Goal: Task Accomplishment & Management: Use online tool/utility

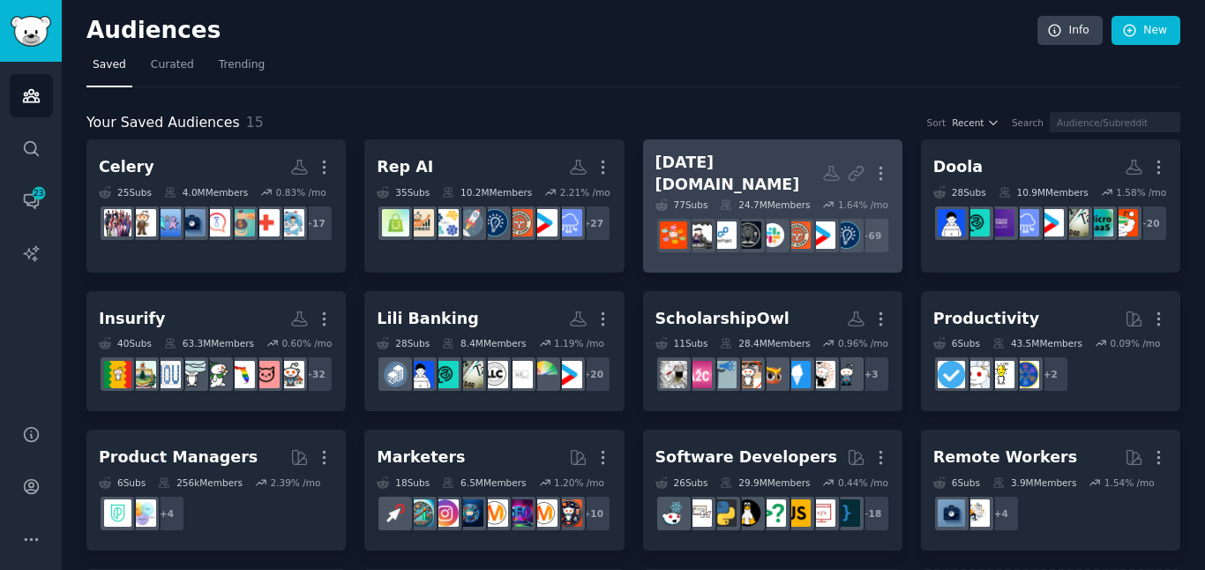
click at [753, 254] on div "+ 69" at bounding box center [772, 235] width 235 height 37
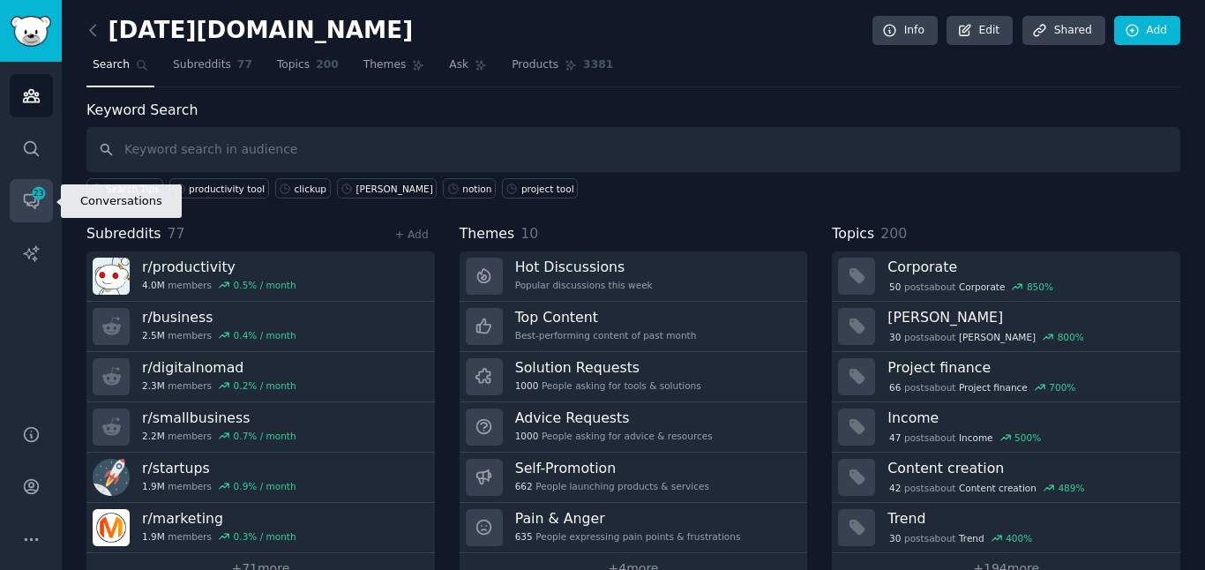
click at [36, 198] on span "23" at bounding box center [39, 193] width 16 height 12
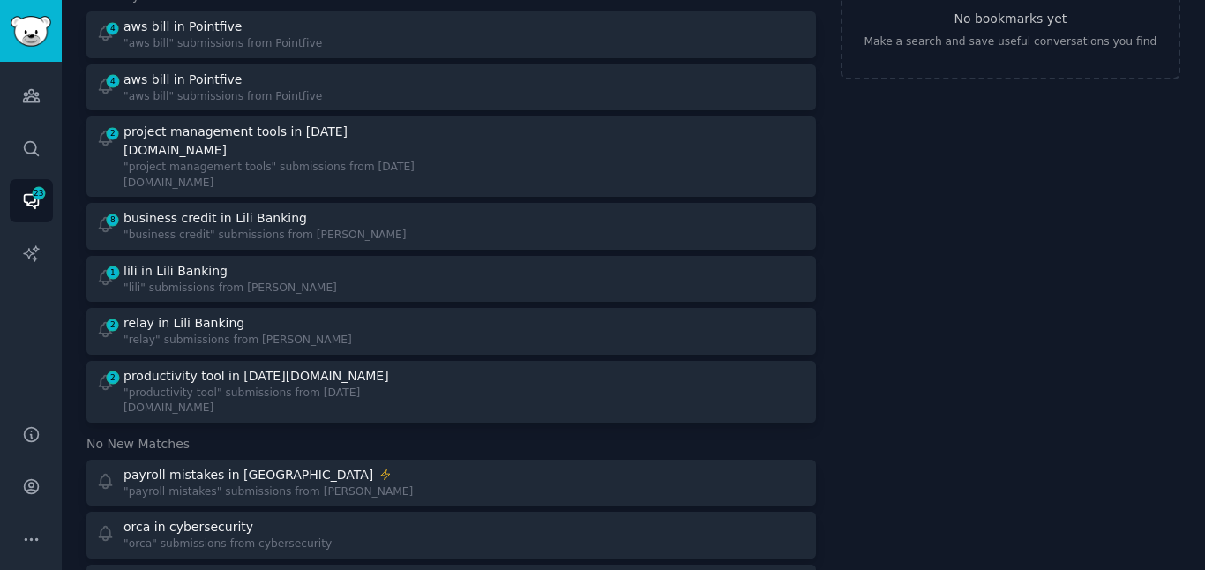
scroll to position [183, 0]
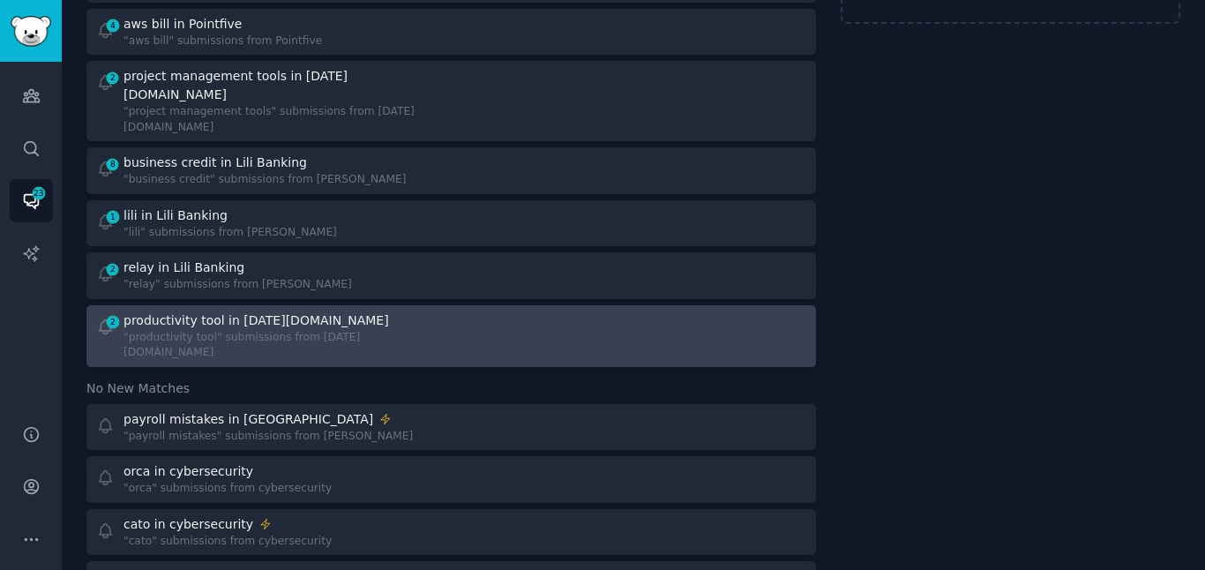
click at [340, 311] on div "productivity tool in [DATE][DOMAIN_NAME]" at bounding box center [280, 320] width 315 height 19
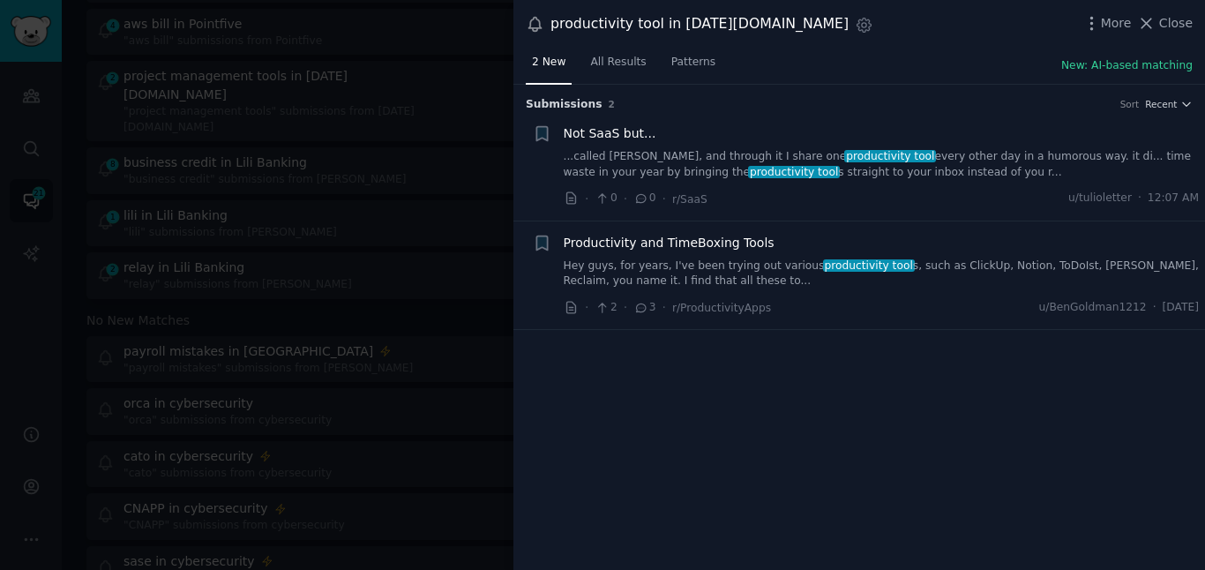
click at [616, 278] on link "Hey guys, for years, I've been trying out various productivity tool s, such as …" at bounding box center [882, 273] width 636 height 31
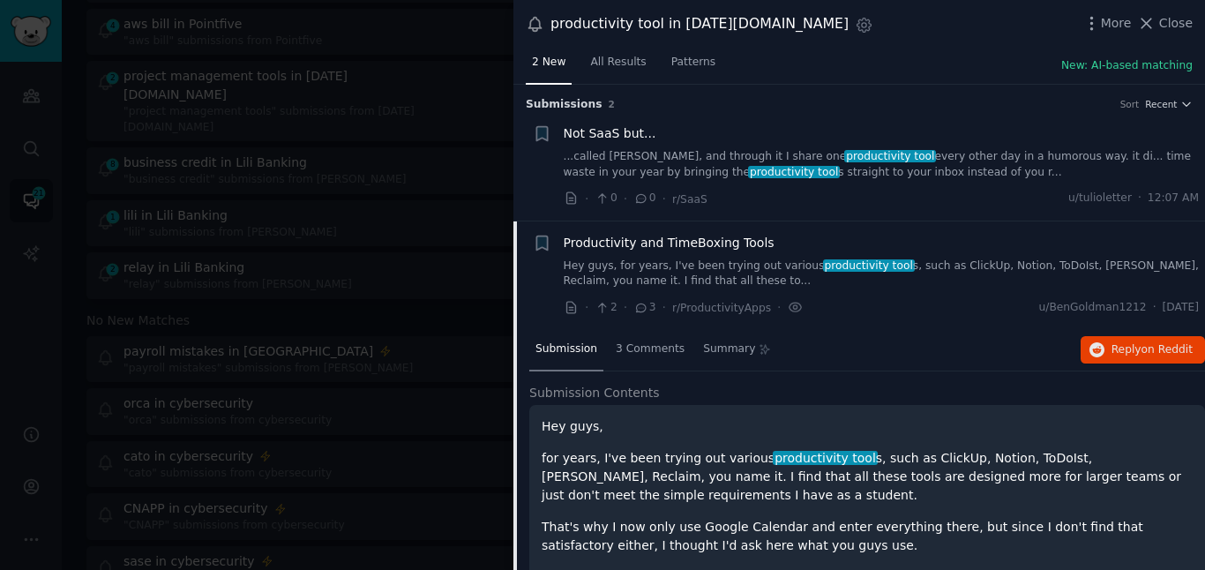
scroll to position [137, 0]
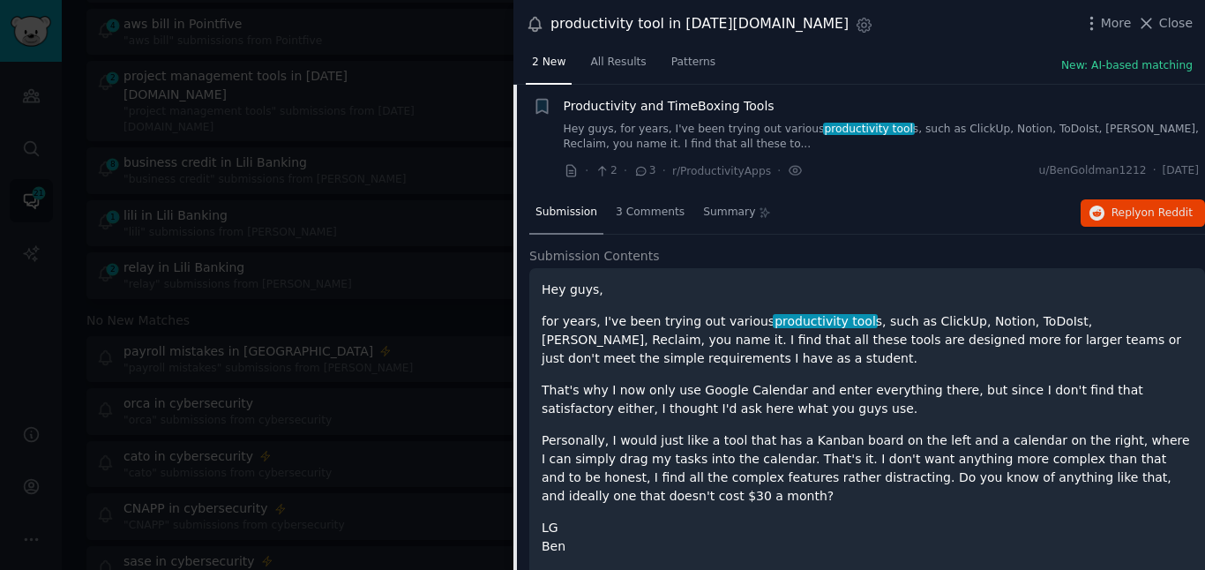
click at [629, 108] on span "Productivity and TimeBoxing Tools" at bounding box center [669, 106] width 211 height 19
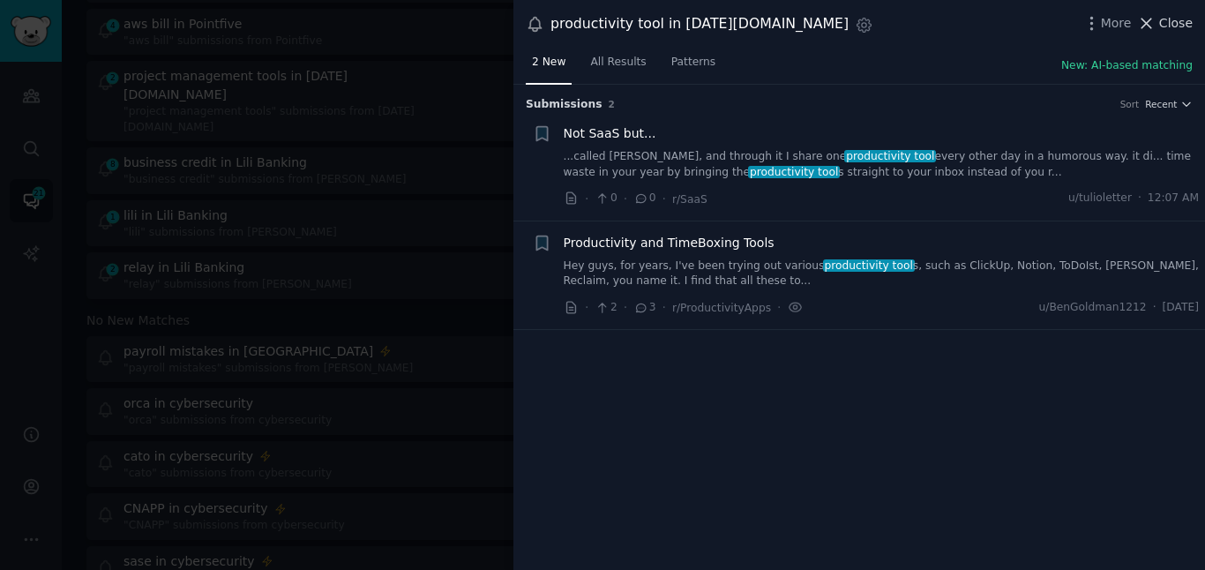
click at [1164, 26] on span "Close" at bounding box center [1176, 23] width 34 height 19
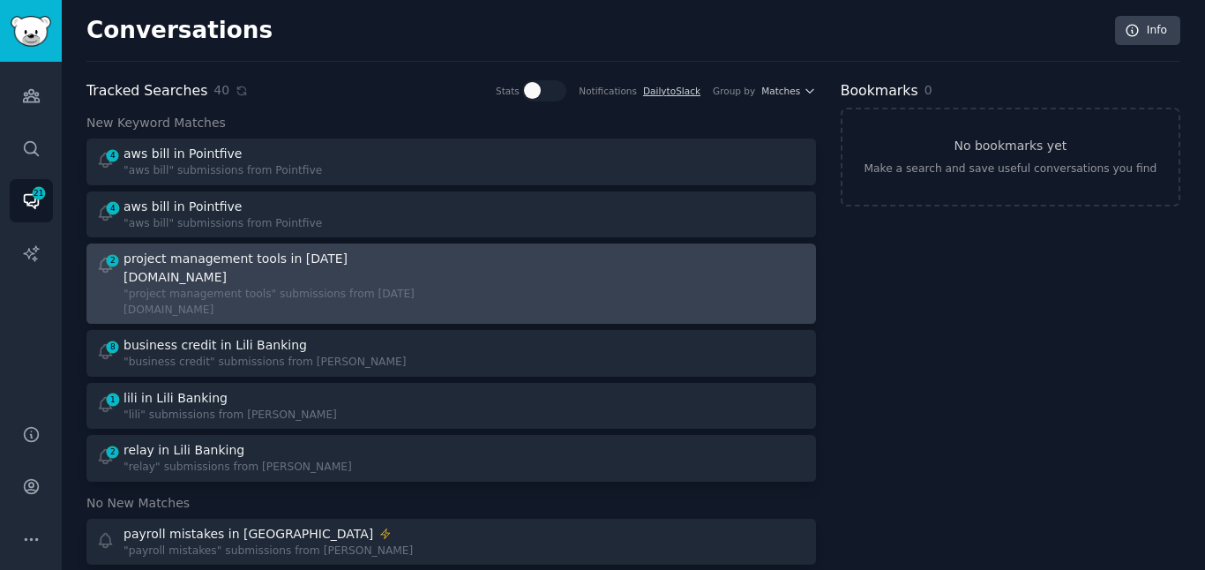
click at [326, 287] on div ""project management tools" submissions from [DATE][DOMAIN_NAME]" at bounding box center [280, 302] width 315 height 31
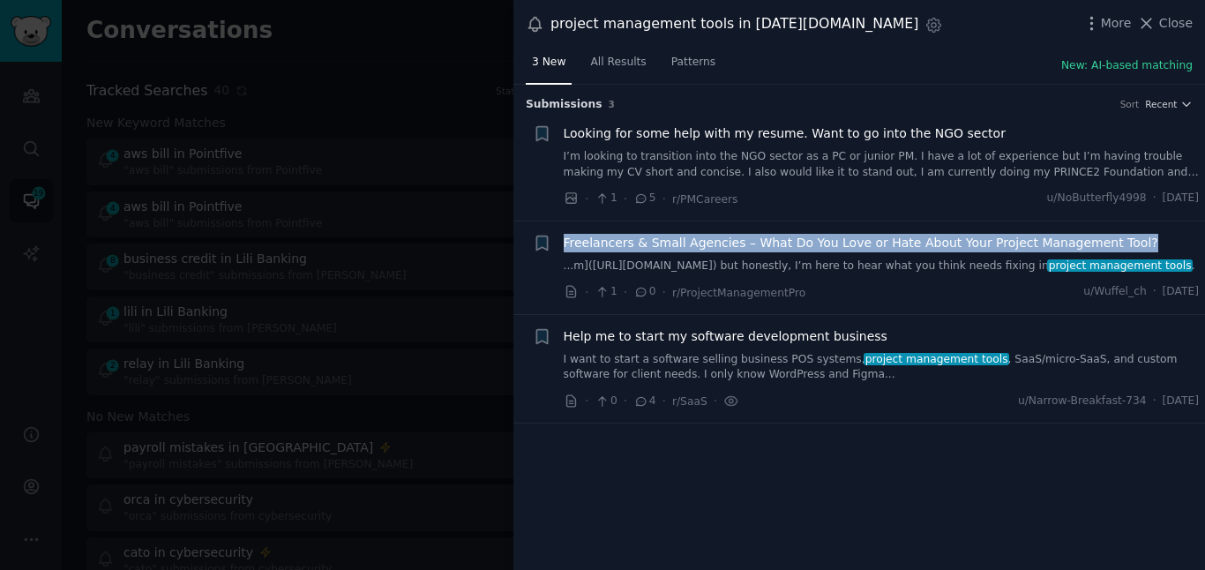
drag, startPoint x: 1125, startPoint y: 236, endPoint x: 564, endPoint y: 243, distance: 561.8
click at [564, 243] on div "Freelancers & Small Agencies – What Do You Love or Hate About Your Project Mana…" at bounding box center [882, 243] width 636 height 19
copy span "Freelancers & Small Agencies – What Do You Love or Hate About Your Project Mana…"
click at [779, 263] on link "...m]([URL][DOMAIN_NAME]) but honestly, I’m here to hear what you think needs f…" at bounding box center [882, 266] width 636 height 16
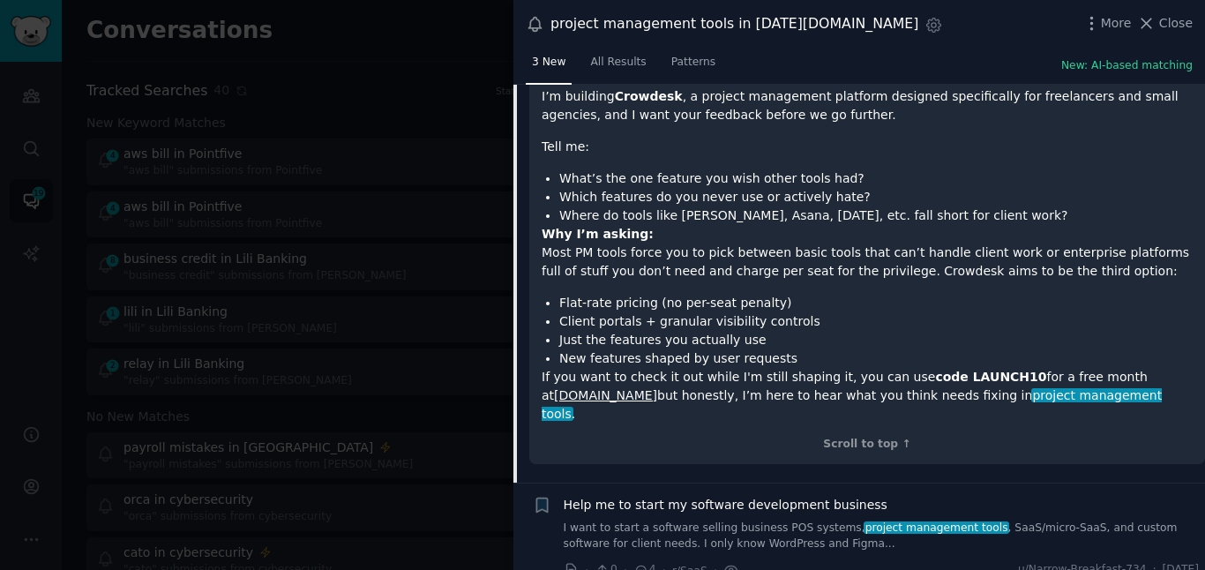
scroll to position [317, 0]
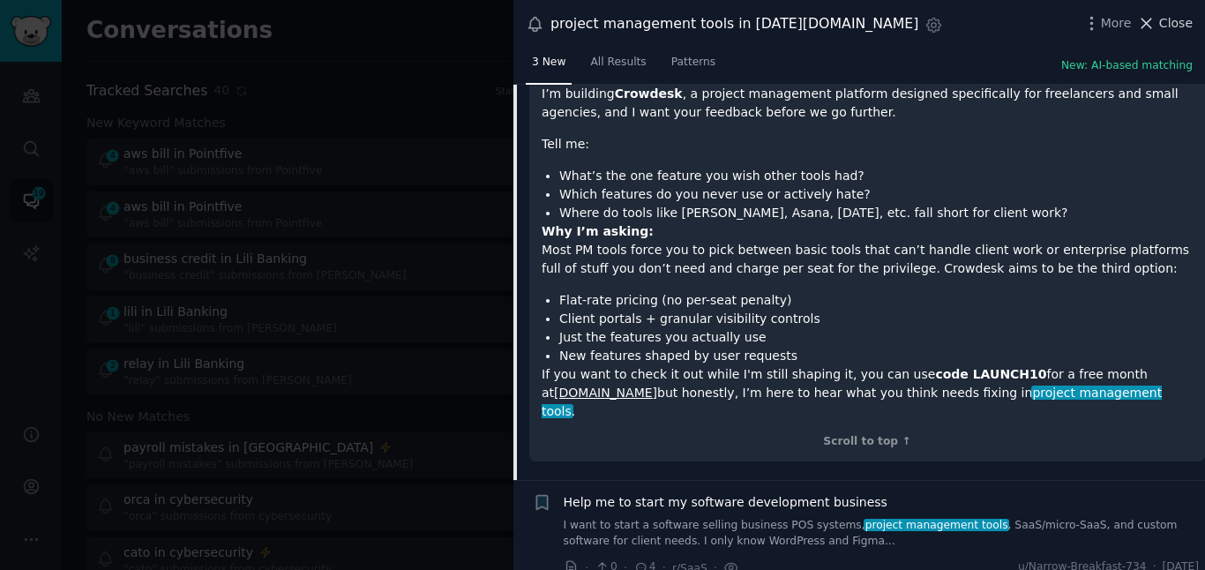
click at [1155, 25] on icon at bounding box center [1146, 23] width 19 height 19
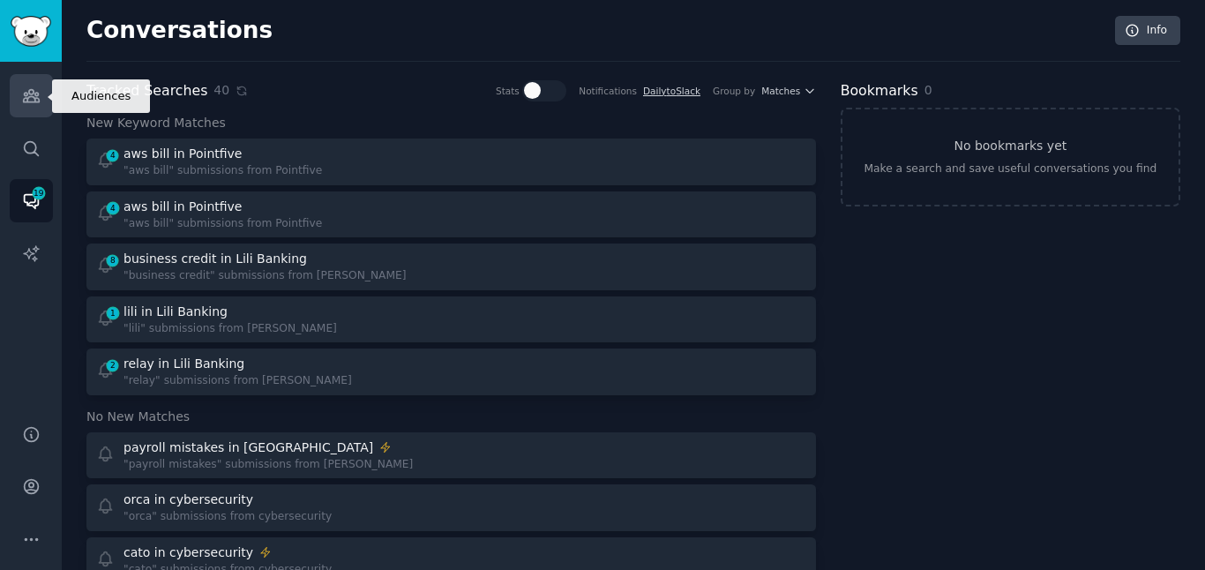
click at [31, 101] on icon "Sidebar" at bounding box center [31, 96] width 16 height 12
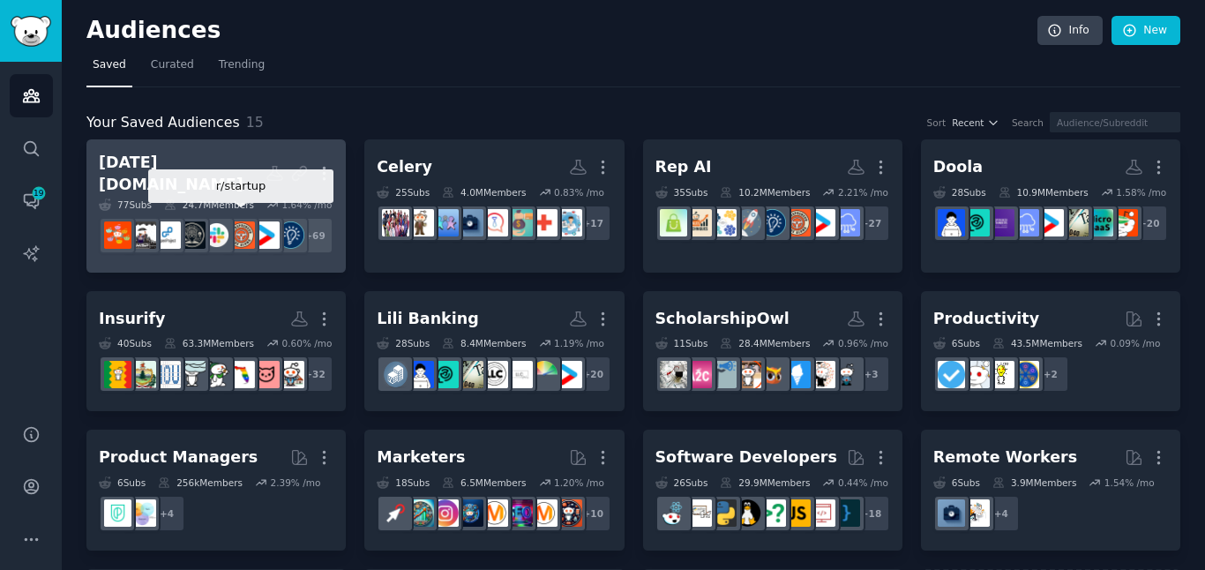
click at [254, 221] on img at bounding box center [265, 234] width 27 height 27
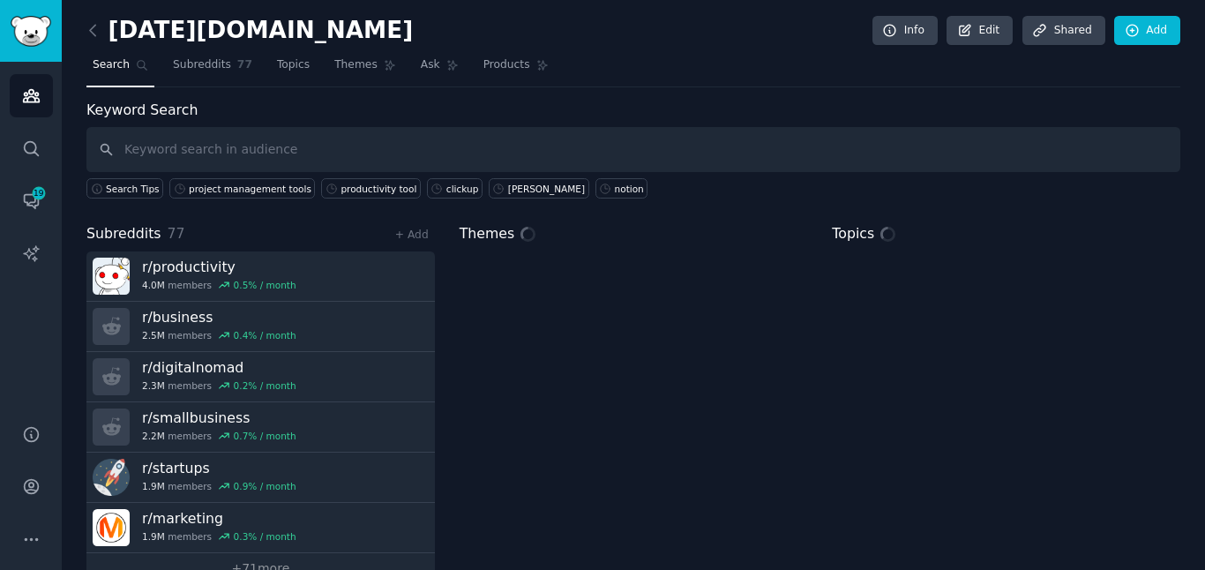
click at [196, 156] on input "text" at bounding box center [633, 149] width 1094 height 45
type input "productivity app"
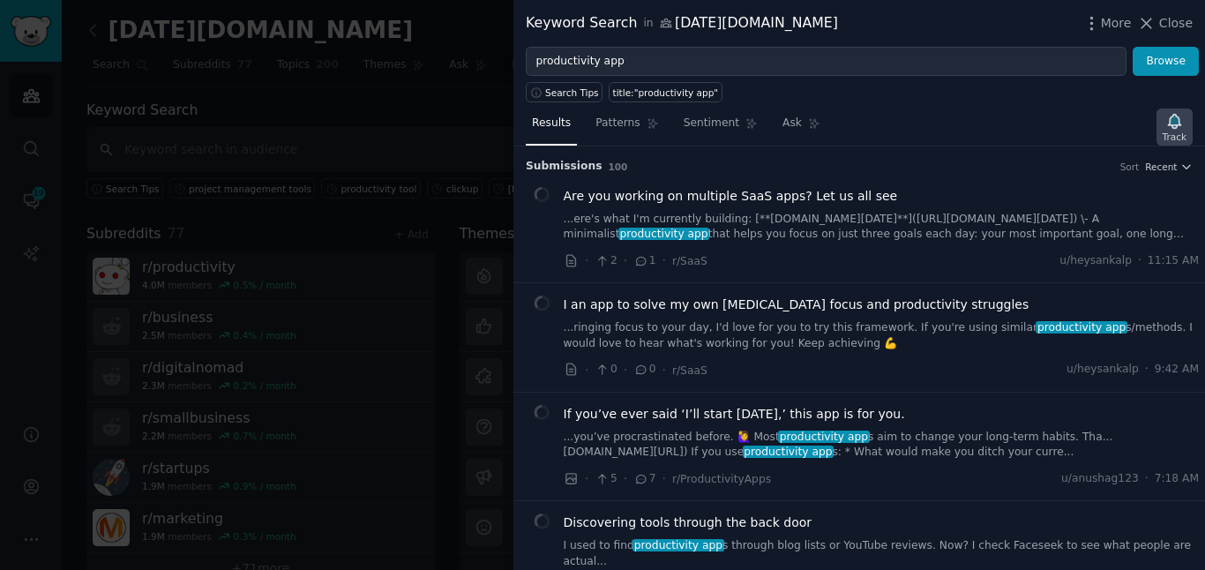
click at [1175, 124] on icon "button" at bounding box center [1174, 121] width 12 height 14
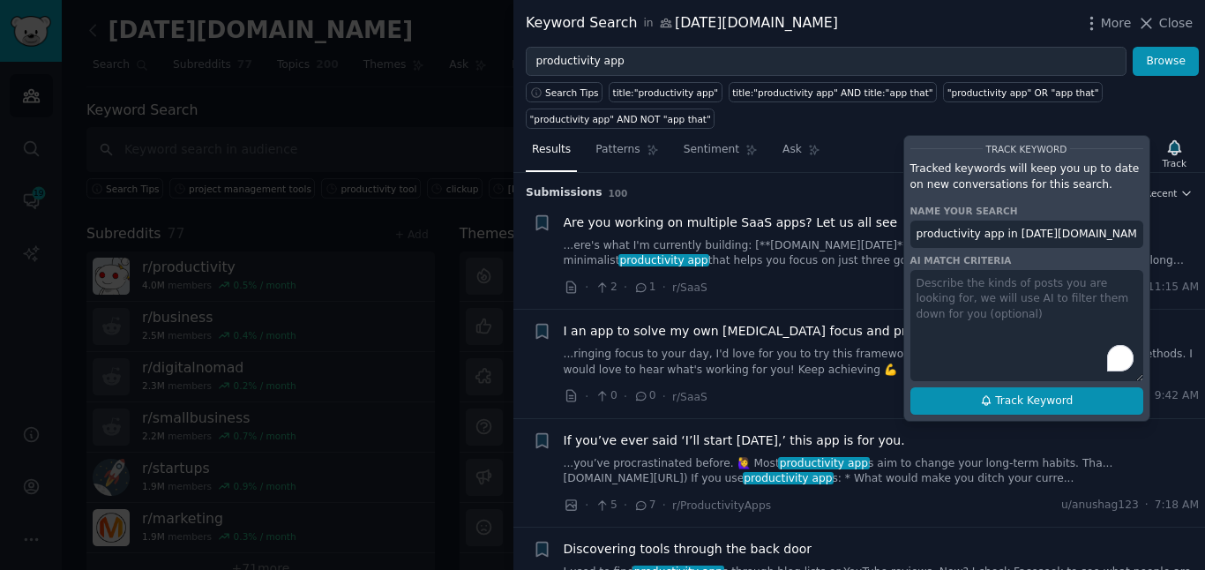
click at [1034, 400] on span "Track Keyword" at bounding box center [1034, 401] width 78 height 16
type input "productivity app in [DATE][DOMAIN_NAME]"
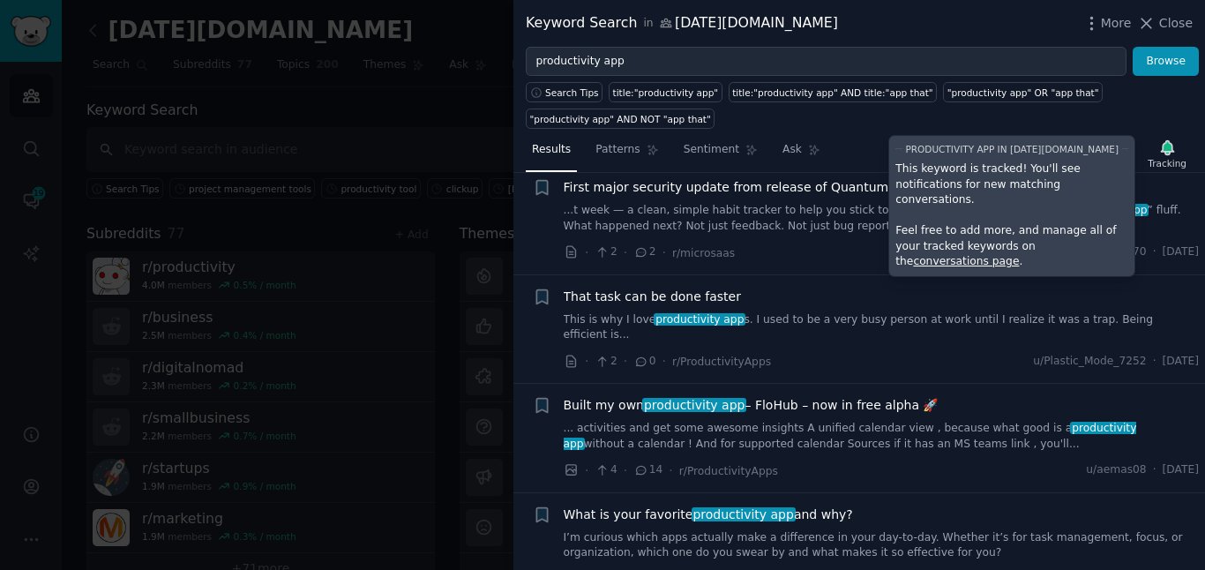
scroll to position [2203, 0]
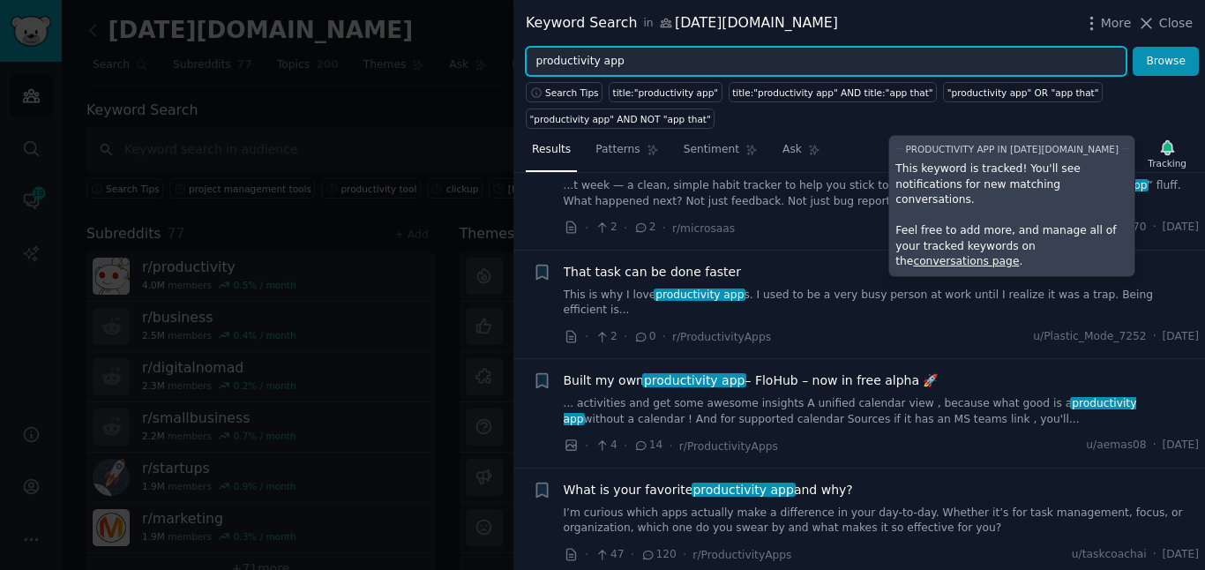
click at [635, 65] on input "productivity app" at bounding box center [826, 62] width 601 height 30
